Goal: Information Seeking & Learning: Learn about a topic

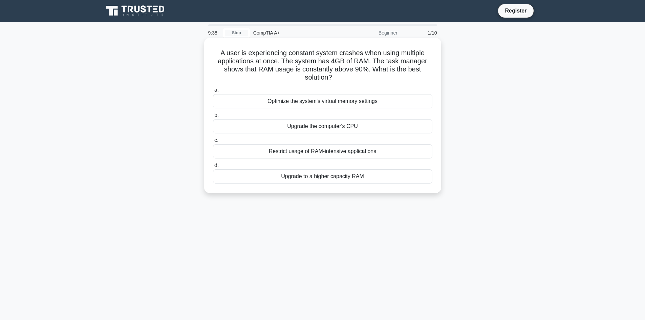
click at [272, 181] on div "Upgrade to a higher capacity RAM" at bounding box center [322, 176] width 219 height 14
click at [213, 168] on input "d. Upgrade to a higher capacity RAM" at bounding box center [213, 165] width 0 height 4
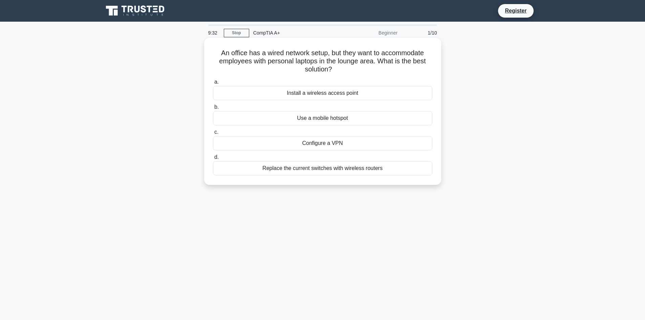
drag, startPoint x: 302, startPoint y: 57, endPoint x: 255, endPoint y: 55, distance: 47.4
click at [255, 55] on h5 "An office has a wired network setup, but they want to accommodate employees wit…" at bounding box center [322, 61] width 221 height 25
click at [319, 96] on div "Install a wireless access point" at bounding box center [322, 93] width 219 height 14
click at [213, 84] on input "a. Install a wireless access point" at bounding box center [213, 82] width 0 height 4
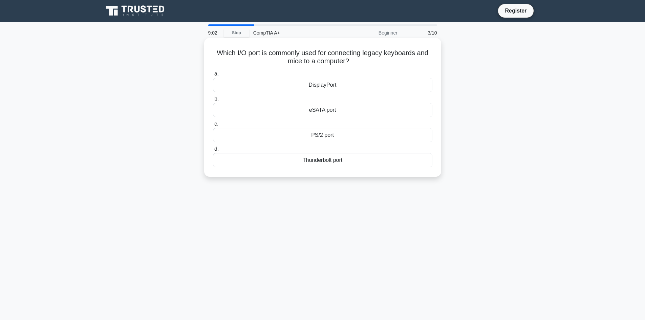
click at [320, 136] on div "PS/2 port" at bounding box center [322, 135] width 219 height 14
click at [213, 126] on input "c. PS/2 port" at bounding box center [213, 124] width 0 height 4
click at [321, 142] on div "Turn off display" at bounding box center [322, 135] width 219 height 14
click at [213, 126] on input "c. Turn off display" at bounding box center [213, 124] width 0 height 4
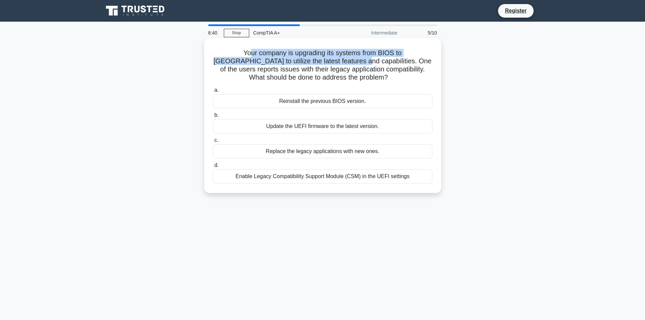
drag, startPoint x: 267, startPoint y: 62, endPoint x: 307, endPoint y: 65, distance: 39.7
click at [307, 65] on h5 "Your company is upgrading its systems from BIOS to [GEOGRAPHIC_DATA] to utilize…" at bounding box center [322, 65] width 221 height 33
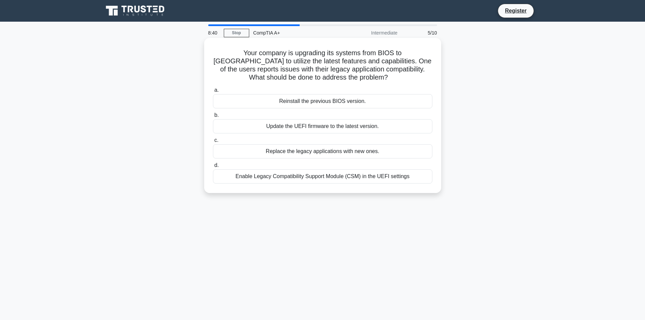
click at [298, 70] on h5 "Your company is upgrading its systems from BIOS to [GEOGRAPHIC_DATA] to utilize…" at bounding box center [322, 65] width 221 height 33
click at [329, 176] on div "Enable Legacy Compatibility Support Module (CSM) in the UEFI settings" at bounding box center [322, 176] width 219 height 14
click at [213, 168] on input "d. Enable Legacy Compatibility Support Module (CSM) in the UEFI settings" at bounding box center [213, 165] width 0 height 4
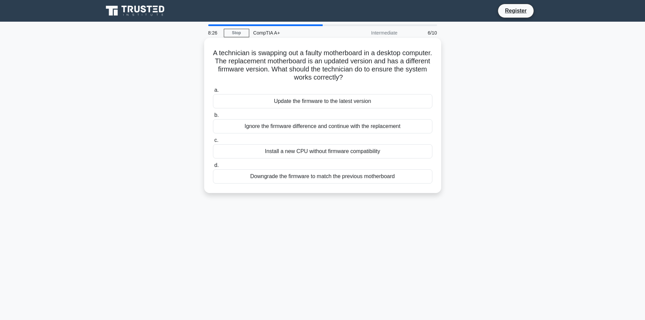
drag, startPoint x: 317, startPoint y: 51, endPoint x: 301, endPoint y: 62, distance: 20.0
click at [301, 62] on h5 "A technician is swapping out a faulty motherboard in a desktop computer. The re…" at bounding box center [322, 65] width 221 height 33
click at [317, 105] on div "Update the firmware to the latest version" at bounding box center [322, 101] width 219 height 14
click at [213, 92] on input "a. Update the firmware to the latest version" at bounding box center [213, 90] width 0 height 4
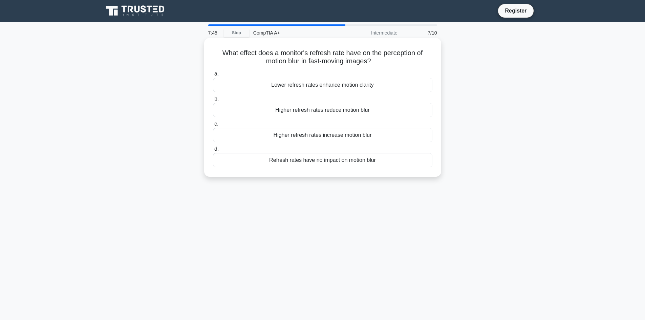
click at [356, 138] on div "Higher refresh rates increase motion blur" at bounding box center [322, 135] width 219 height 14
click at [213, 126] on input "c. Higher refresh rates increase motion blur" at bounding box center [213, 124] width 0 height 4
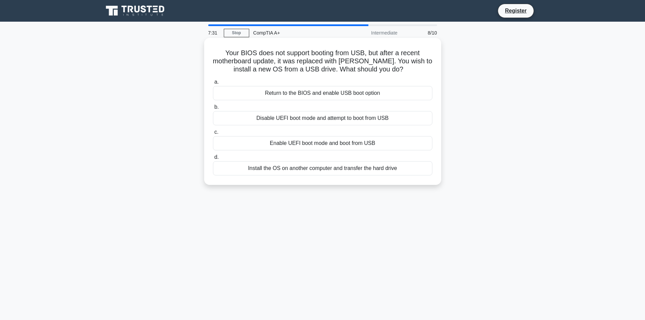
click at [332, 145] on div "Enable UEFI boot mode and boot from USB" at bounding box center [322, 143] width 219 height 14
click at [213, 134] on input "c. Enable UEFI boot mode and boot from USB" at bounding box center [213, 132] width 0 height 4
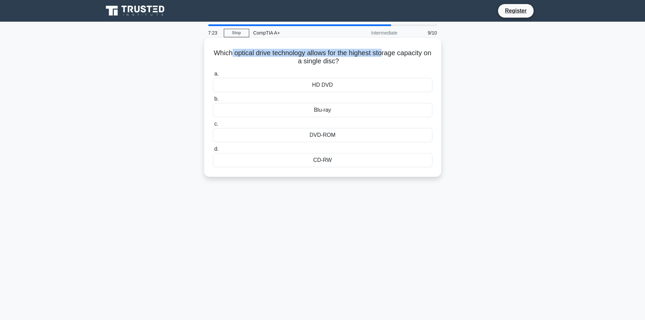
drag, startPoint x: 286, startPoint y: 57, endPoint x: 390, endPoint y: 57, distance: 103.9
click at [390, 56] on h5 "Which optical drive technology allows for the highest storage capacity on a sin…" at bounding box center [322, 57] width 221 height 17
drag, startPoint x: 390, startPoint y: 58, endPoint x: 379, endPoint y: 69, distance: 15.1
click at [390, 58] on h5 "Which optical drive technology allows for the highest storage capacity on a sin…" at bounding box center [322, 57] width 221 height 17
click at [324, 110] on div "Blu-ray" at bounding box center [322, 110] width 219 height 14
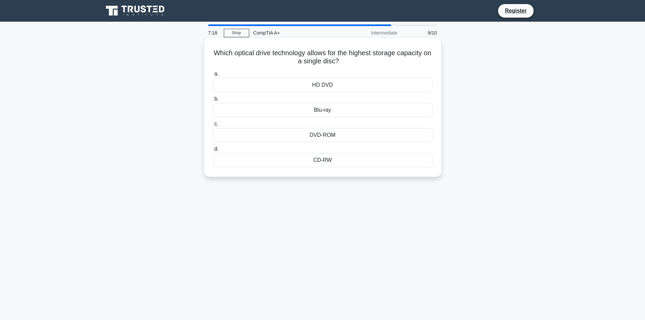
click at [213, 101] on input "b. Blu-ray" at bounding box center [213, 99] width 0 height 4
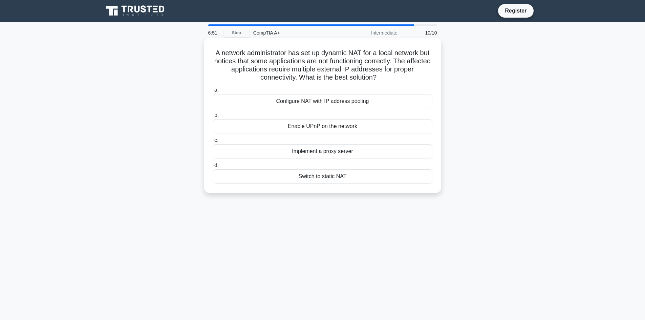
click at [321, 103] on div "Configure NAT with IP address pooling" at bounding box center [322, 101] width 219 height 14
click at [213, 92] on input "a. Configure NAT with IP address pooling" at bounding box center [213, 90] width 0 height 4
